Goal: Transaction & Acquisition: Purchase product/service

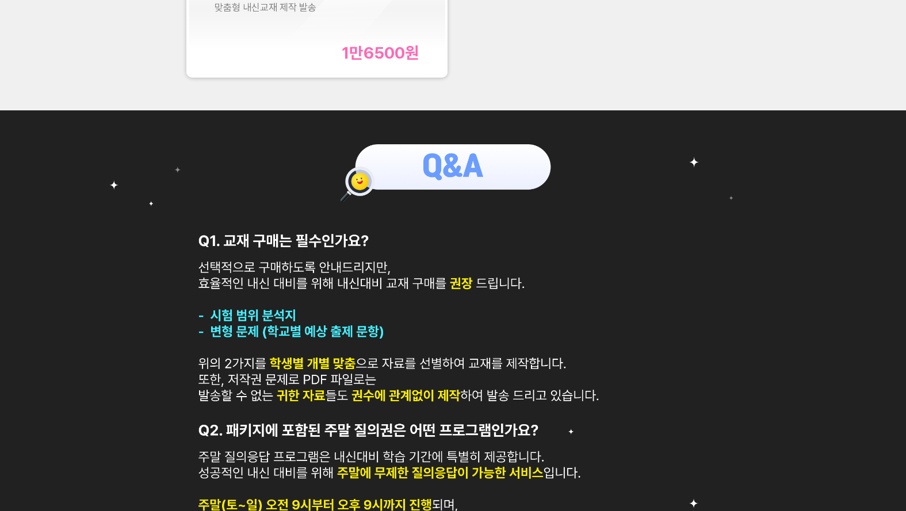
scroll to position [210, 0]
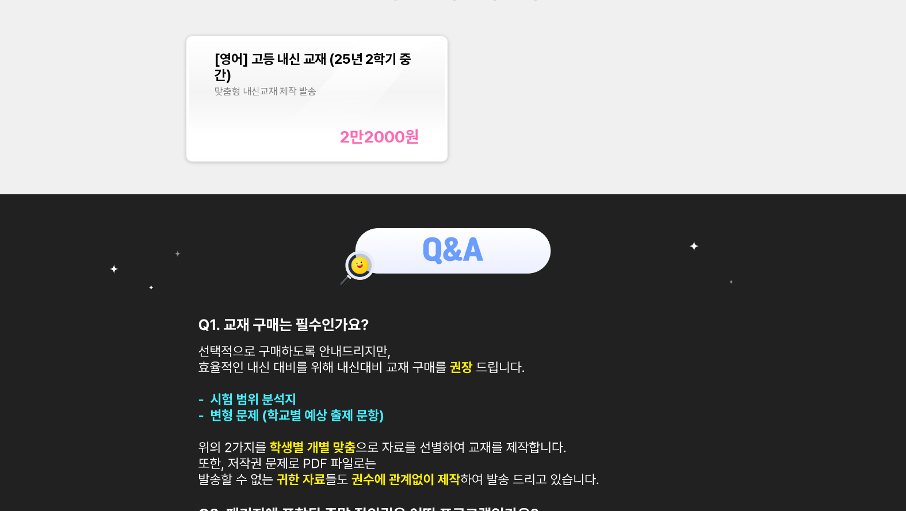
scroll to position [436, 0]
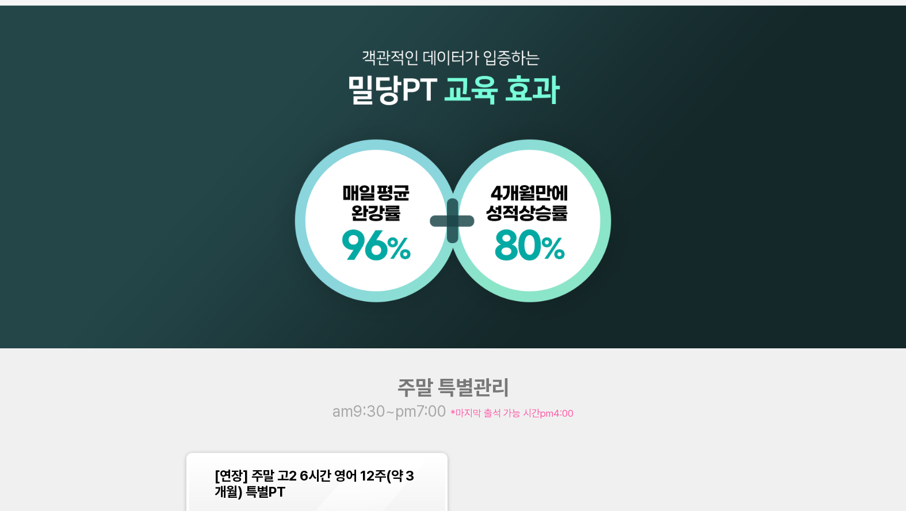
scroll to position [1025, 0]
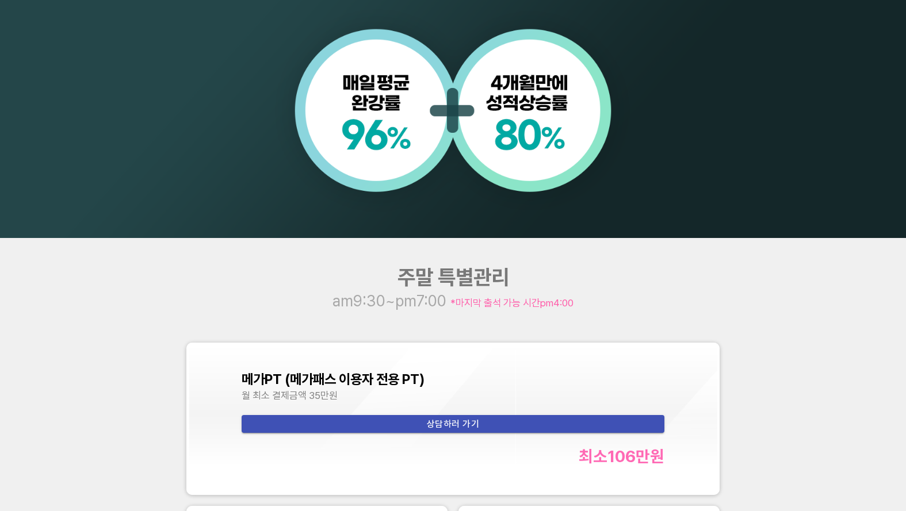
scroll to position [1077, 0]
